Goal: Task Accomplishment & Management: Manage account settings

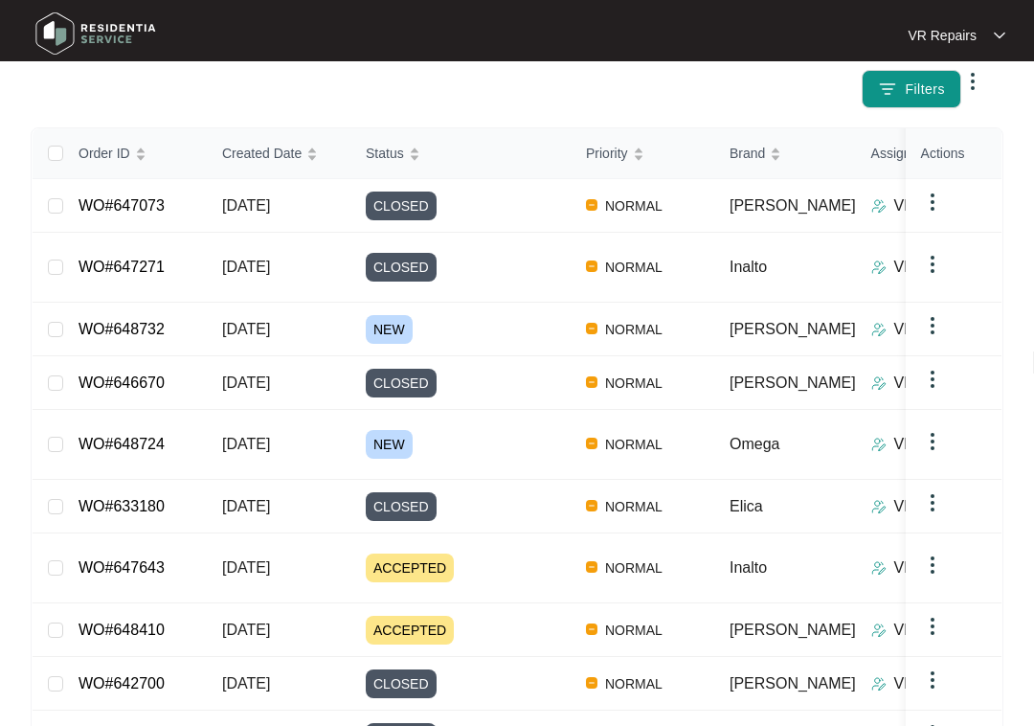
scroll to position [243, 0]
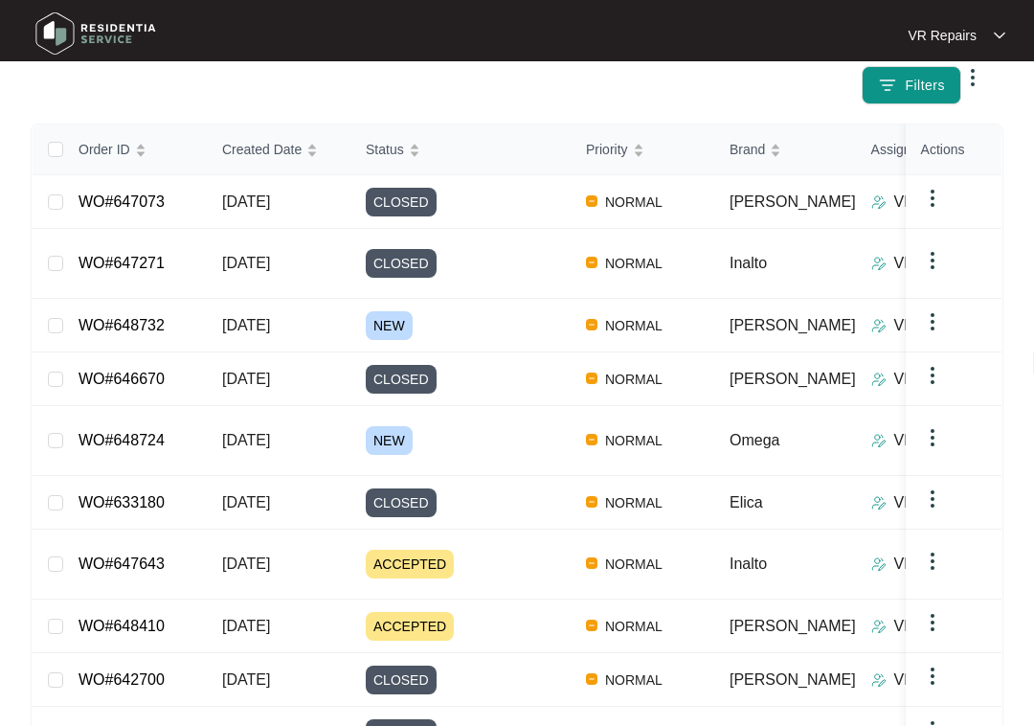
click at [152, 432] on link "WO#648724" at bounding box center [121, 440] width 86 height 16
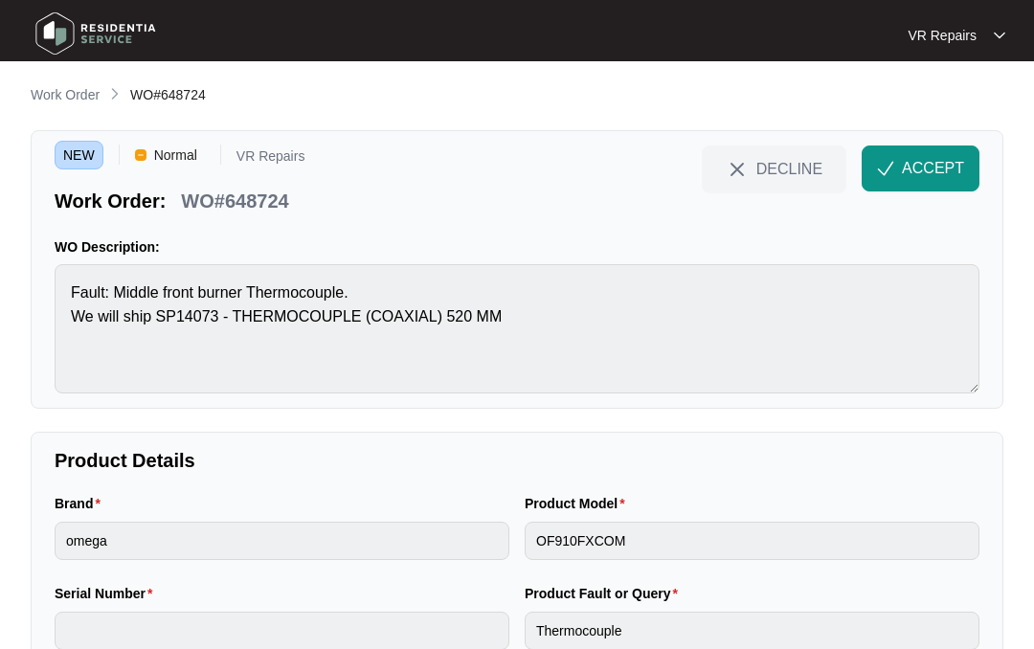
click at [918, 170] on span "ACCEPT" at bounding box center [933, 168] width 62 height 23
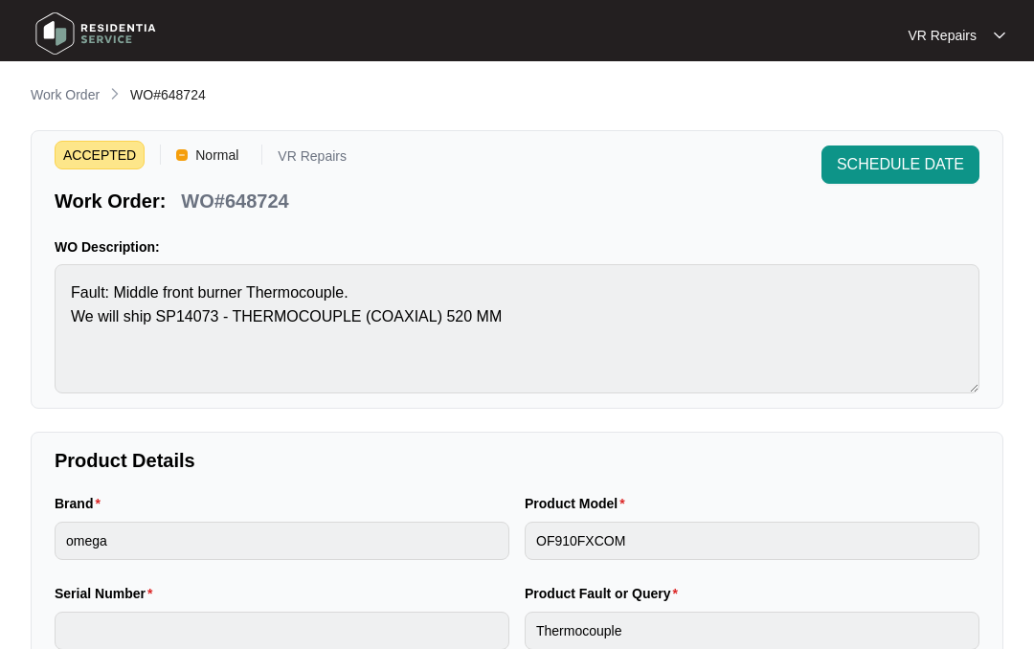
click at [71, 96] on p "Work Order" at bounding box center [65, 94] width 69 height 19
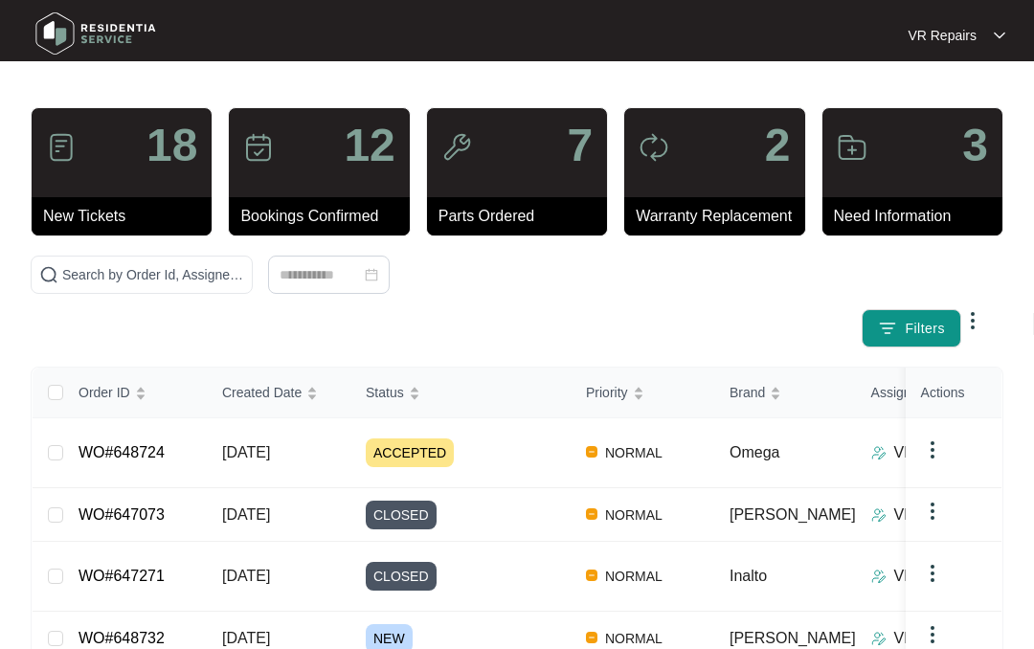
click at [156, 630] on link "WO#648732" at bounding box center [121, 638] width 86 height 16
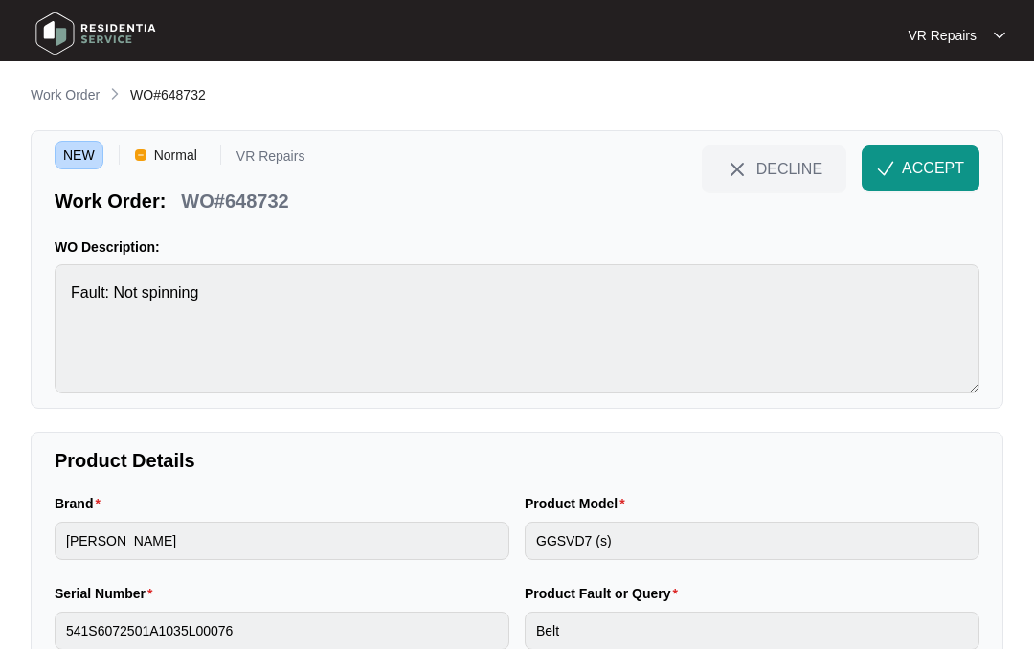
click at [927, 175] on span "ACCEPT" at bounding box center [933, 168] width 62 height 23
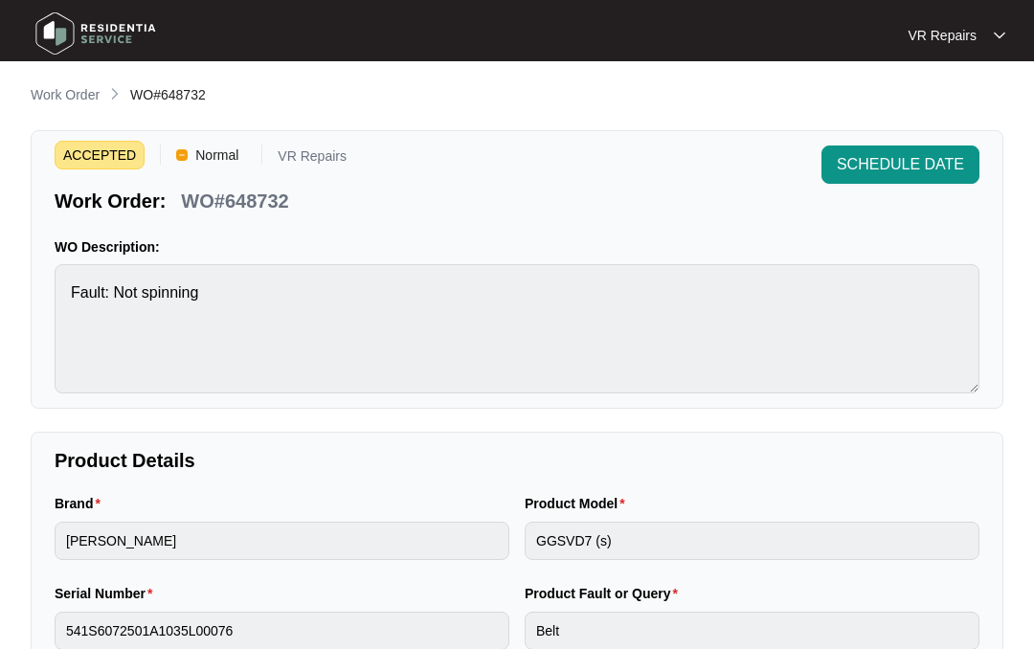
click at [63, 96] on p "Work Order" at bounding box center [65, 94] width 69 height 19
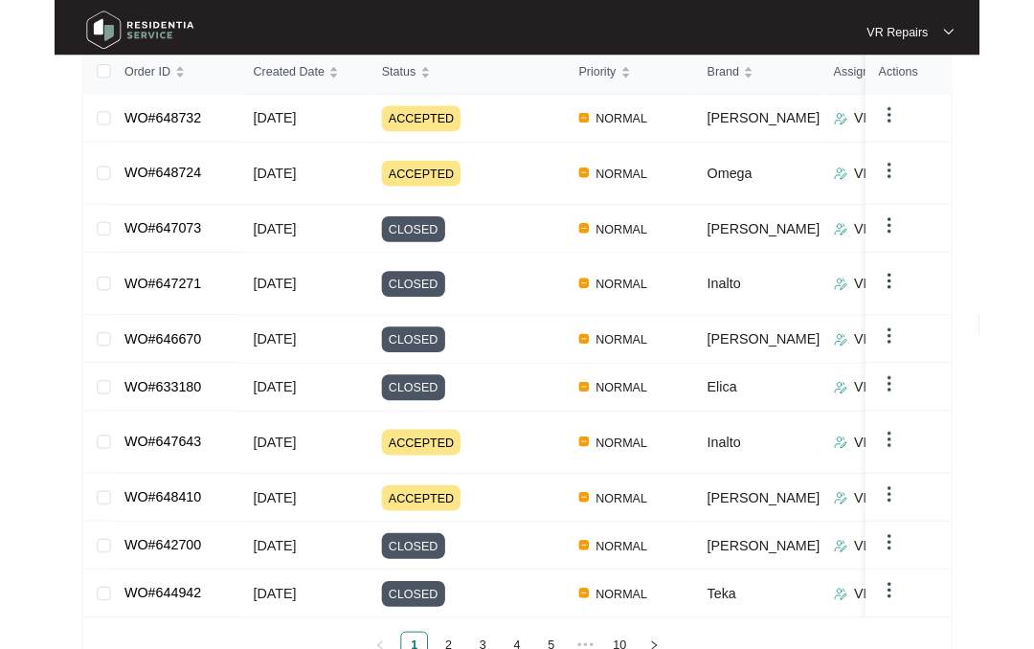
scroll to position [389, 0]
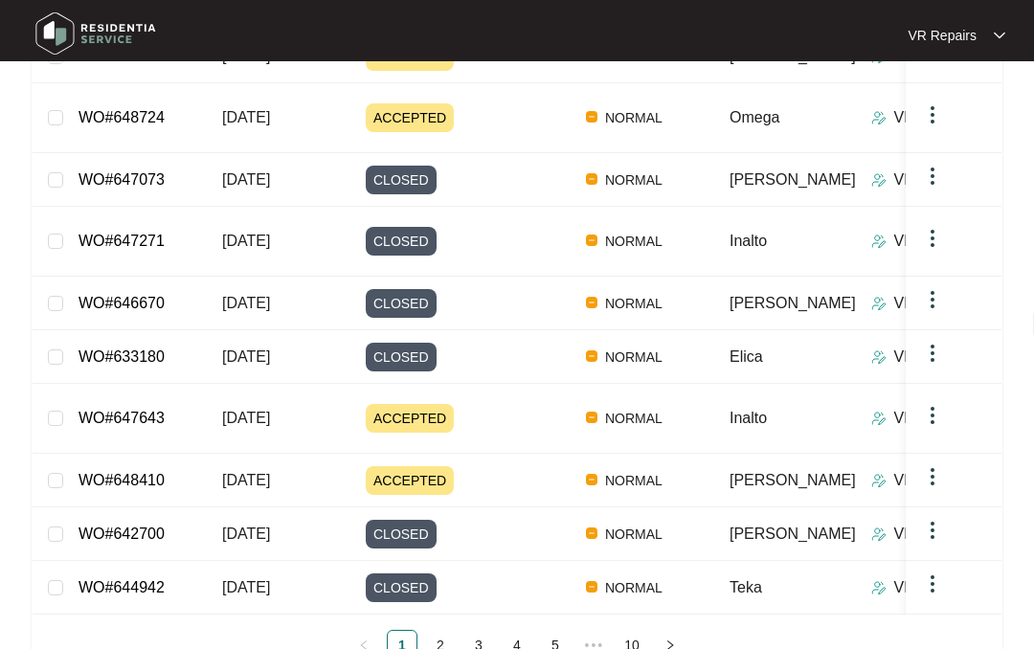
click at [452, 631] on link "2" at bounding box center [440, 645] width 29 height 29
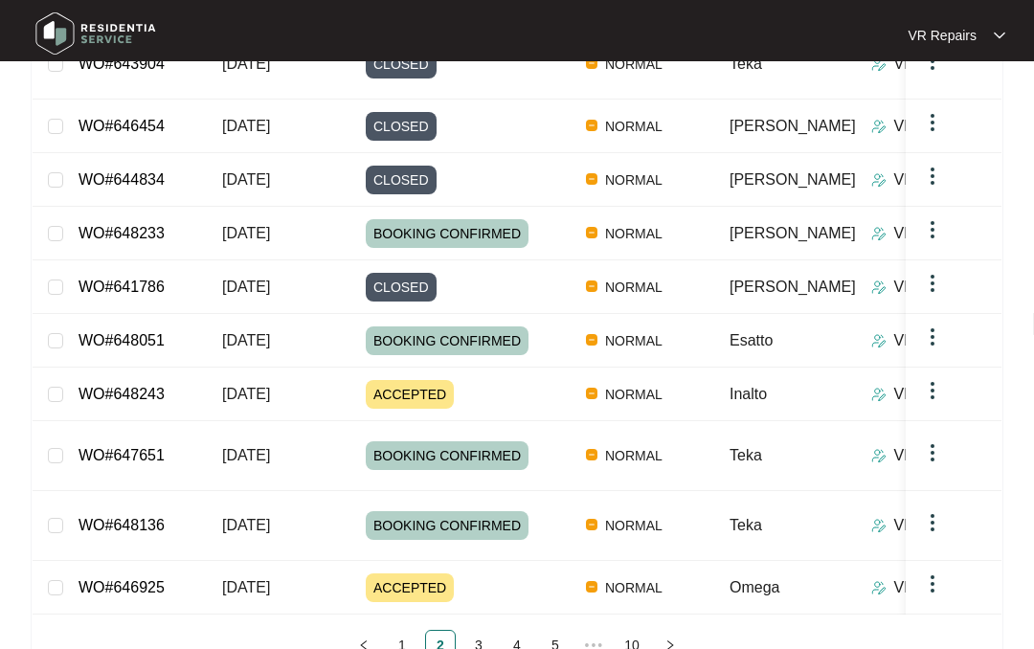
click at [492, 631] on link "3" at bounding box center [478, 645] width 29 height 29
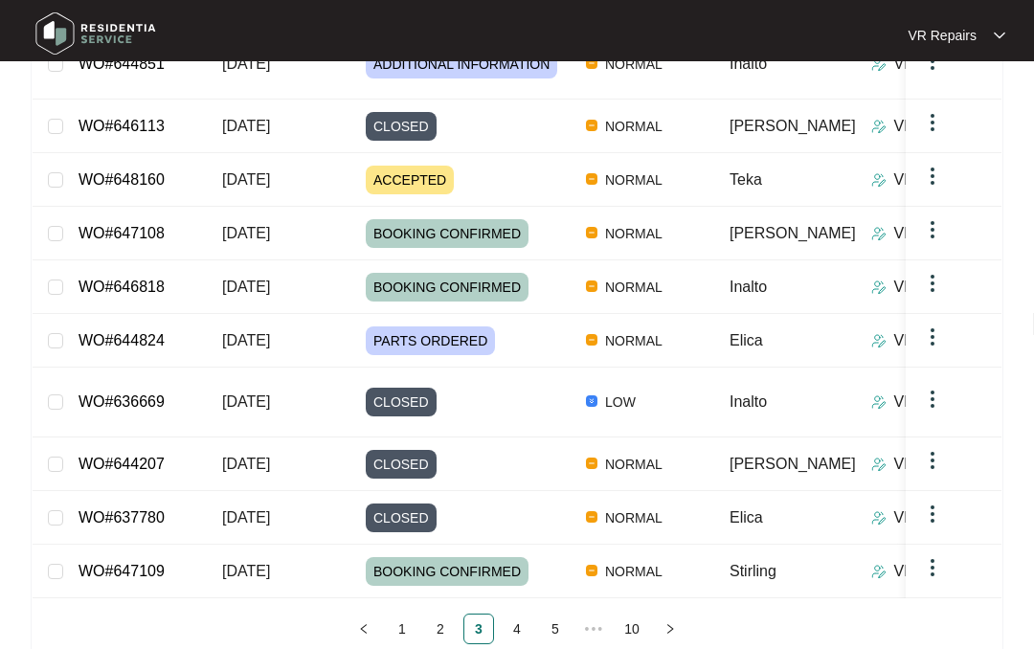
click at [414, 615] on link "1" at bounding box center [402, 629] width 29 height 29
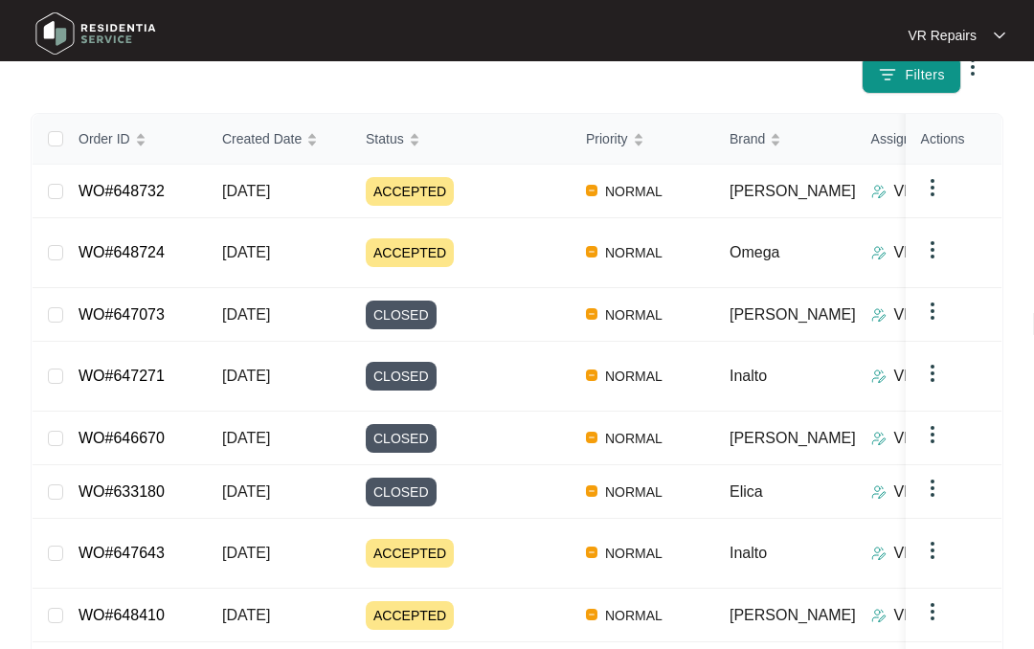
scroll to position [0, 0]
